Goal: Task Accomplishment & Management: Use online tool/utility

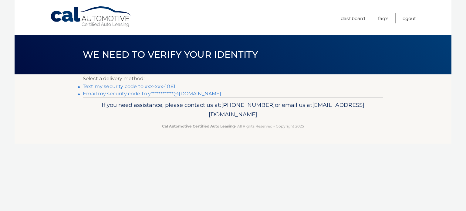
click at [164, 87] on link "Text my security code to xxx-xxx-1081" at bounding box center [129, 87] width 93 height 6
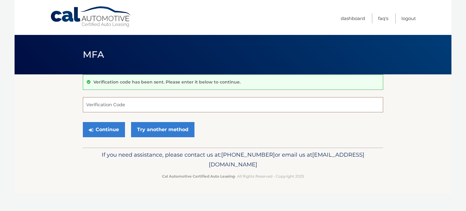
click at [97, 107] on input "Verification Code" at bounding box center [233, 104] width 301 height 15
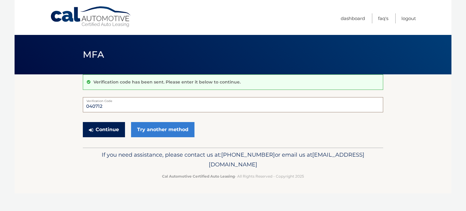
type input "040712"
click at [103, 131] on button "Continue" at bounding box center [104, 129] width 42 height 15
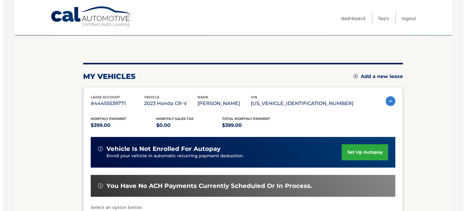
scroll to position [91, 0]
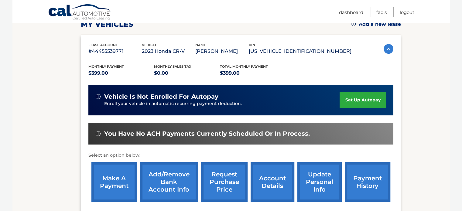
click at [230, 181] on link "request purchase price" at bounding box center [224, 182] width 46 height 40
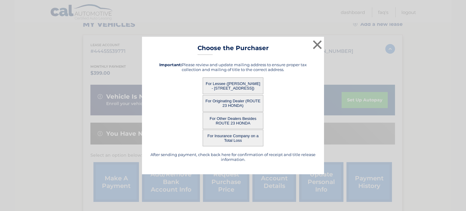
click at [226, 82] on button "For Lessee (YULIA MENDEZ - 185 W MOUNT PLEASANT AVE, , LIVINGSTON, NJ 07039)" at bounding box center [233, 85] width 61 height 17
click at [240, 82] on button "For Lessee (YULIA MENDEZ - 185 W MOUNT PLEASANT AVE, , LIVINGSTON, NJ 07039)" at bounding box center [233, 85] width 61 height 17
click at [247, 81] on button "For Lessee (YULIA MENDEZ - 185 W MOUNT PLEASANT AVE, , LIVINGSTON, NJ 07039)" at bounding box center [233, 85] width 61 height 17
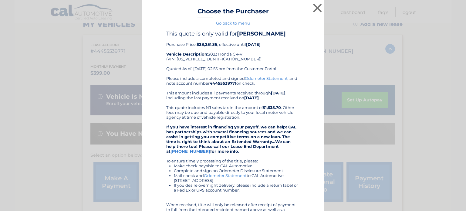
click at [215, 84] on b "44455539771" at bounding box center [223, 83] width 27 height 5
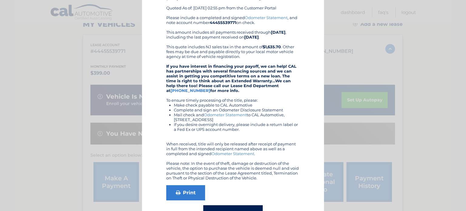
scroll to position [83, 0]
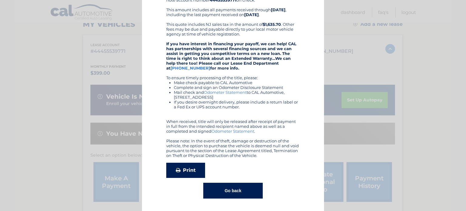
click at [186, 169] on link "Print" at bounding box center [185, 170] width 39 height 15
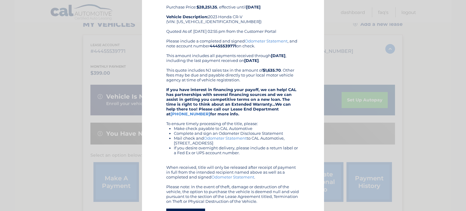
scroll to position [0, 0]
